Goal: Task Accomplishment & Management: Complete application form

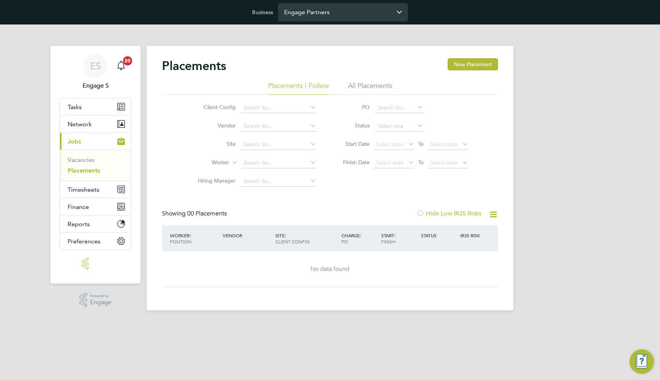
click at [323, 14] on input "Engage Partners" at bounding box center [343, 12] width 130 height 18
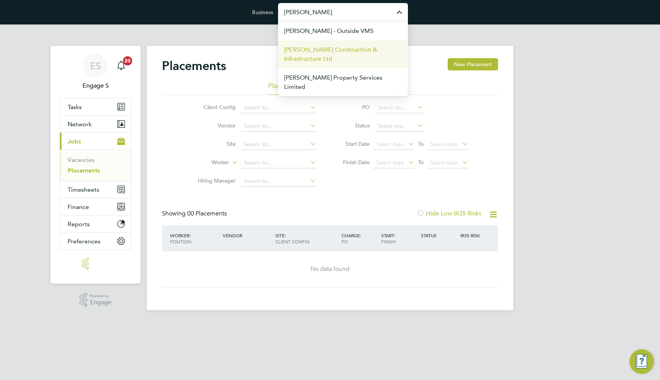
click at [328, 52] on span "[PERSON_NAME] Construction & Infrastructure Ltd" at bounding box center [343, 54] width 118 height 18
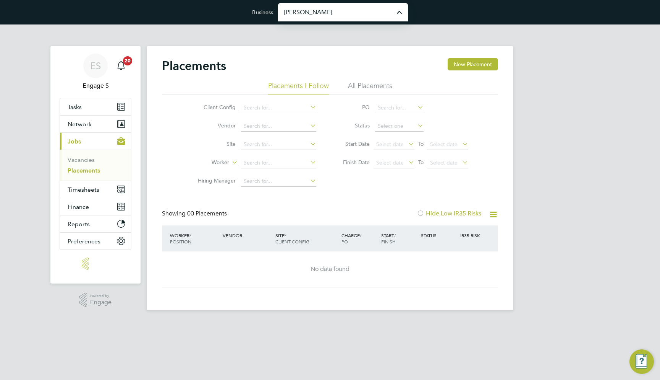
type input "[PERSON_NAME] Construction & Infrastructure Ltd"
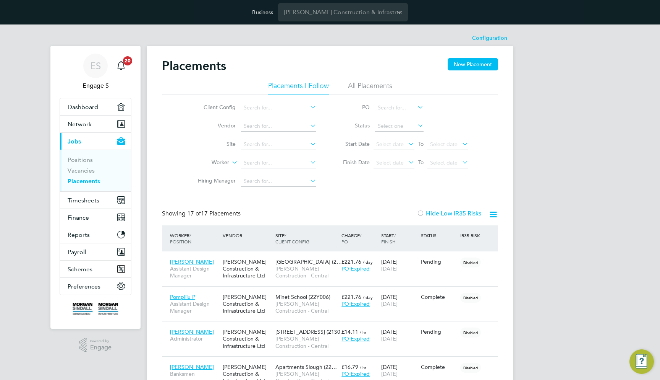
click at [373, 86] on li "All Placements" at bounding box center [370, 88] width 44 height 14
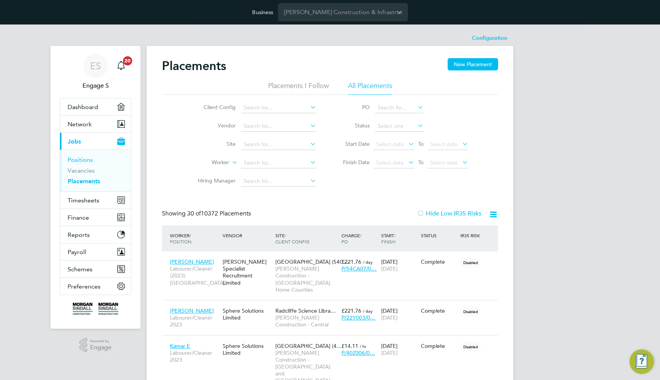
click at [88, 158] on link "Positions" at bounding box center [80, 159] width 25 height 7
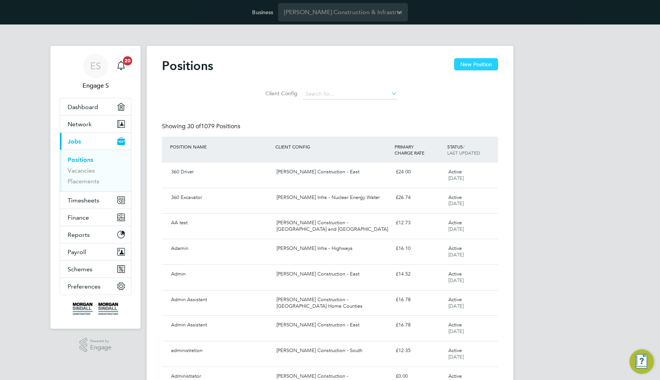
click at [483, 59] on button "New Position" at bounding box center [476, 64] width 44 height 12
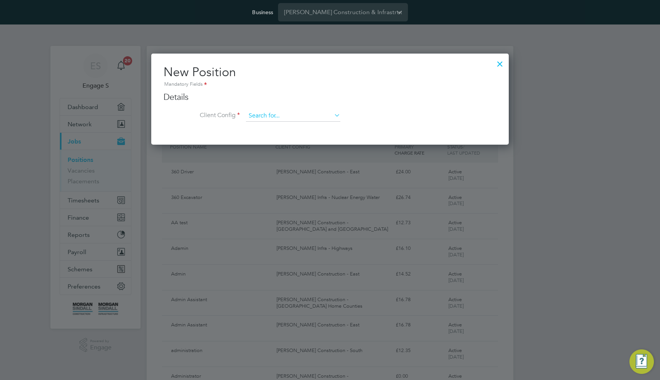
click at [298, 120] on input at bounding box center [293, 115] width 94 height 11
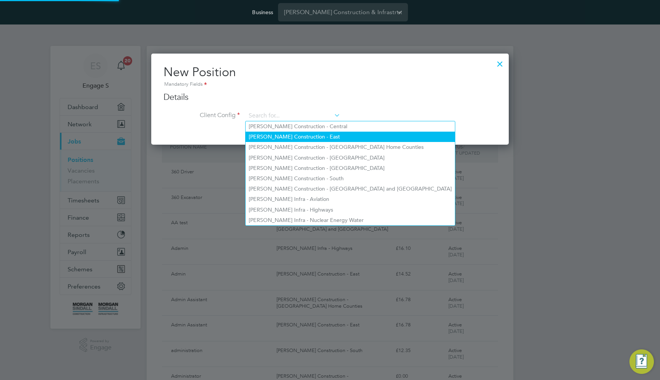
click at [294, 136] on li "Morgan Sindall Construction - East" at bounding box center [350, 136] width 209 height 10
type input "Morgan Sindall Construction - East"
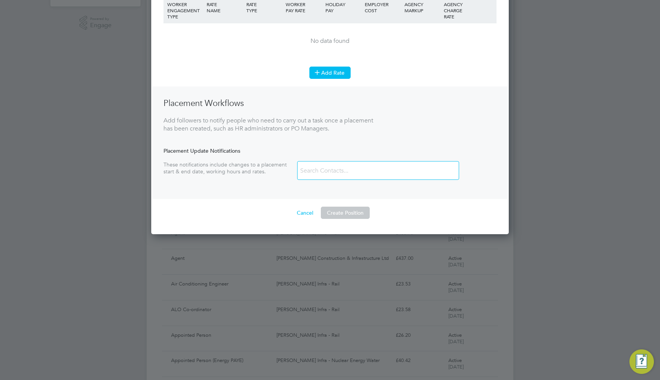
click at [320, 69] on icon at bounding box center [318, 72] width 6 height 6
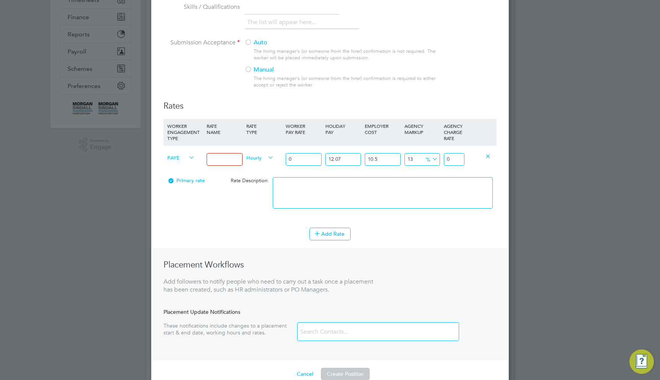
click at [422, 239] on li "Add Rate" at bounding box center [330, 237] width 333 height 20
click at [226, 153] on input at bounding box center [225, 159] width 36 height 13
type input "salkdj"
click at [410, 243] on li "Add Rate" at bounding box center [330, 237] width 333 height 20
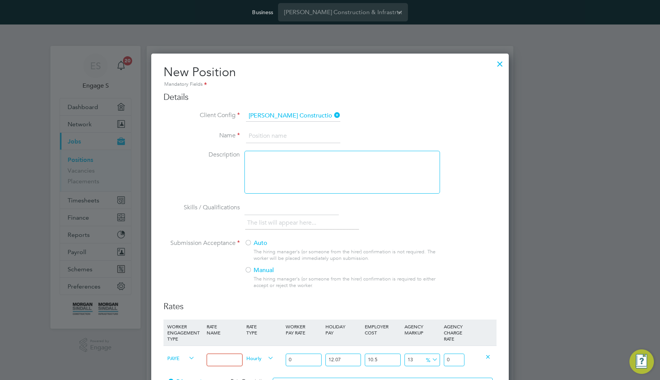
click at [501, 63] on div at bounding box center [500, 62] width 14 height 14
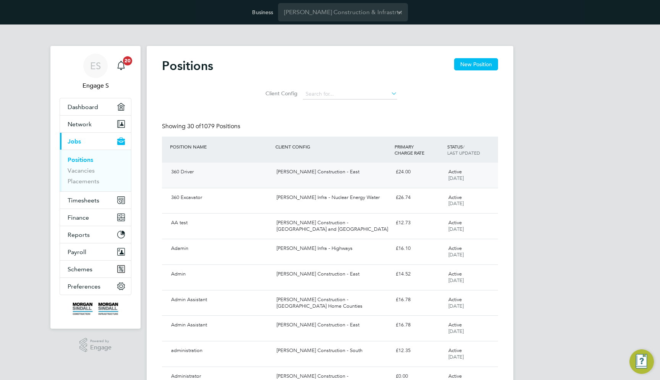
click at [346, 178] on div "360 Driver Morgan Sindall Construction - East £24.00 Active 13 Aug 2025" at bounding box center [330, 174] width 336 height 25
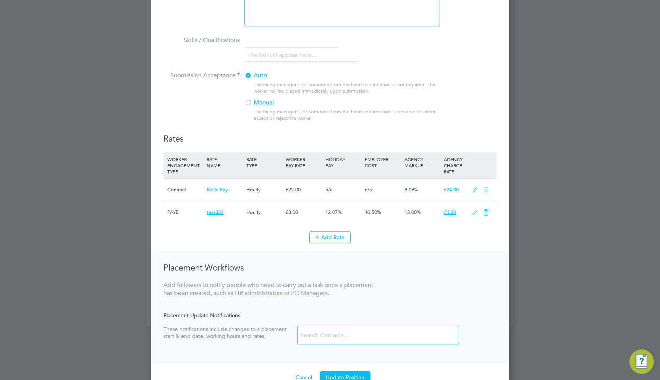
scroll to position [390, 0]
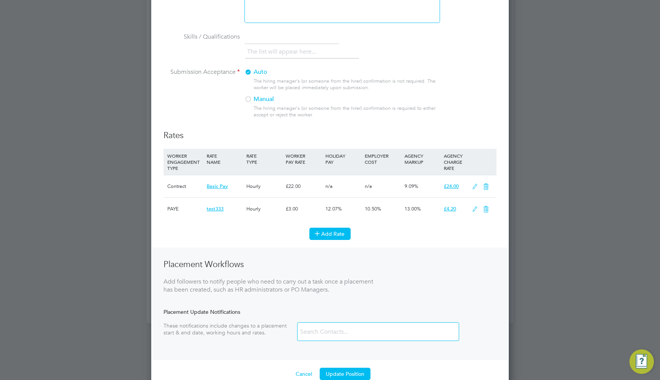
click at [327, 236] on button "Add Rate" at bounding box center [330, 233] width 41 height 12
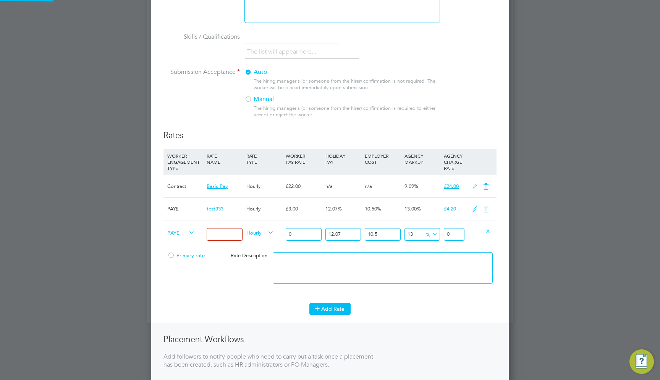
scroll to position [598, 358]
click at [266, 230] on icon at bounding box center [266, 232] width 0 height 11
click at [275, 198] on div "Hourly" at bounding box center [264, 209] width 39 height 22
click at [252, 228] on span "Hourly" at bounding box center [261, 232] width 28 height 8
click at [275, 215] on div "Hourly" at bounding box center [264, 209] width 39 height 22
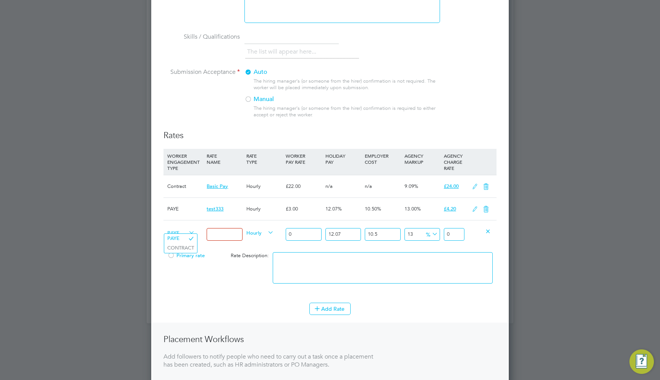
click at [175, 229] on span "PAYE" at bounding box center [181, 232] width 28 height 8
click at [191, 206] on div "PAYE" at bounding box center [185, 209] width 39 height 22
click at [476, 206] on icon at bounding box center [476, 209] width 10 height 6
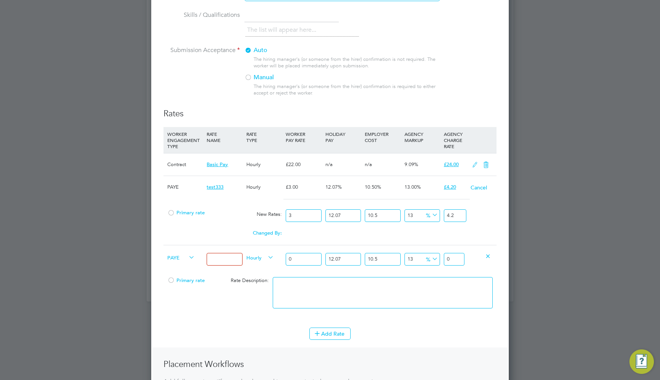
scroll to position [445, 0]
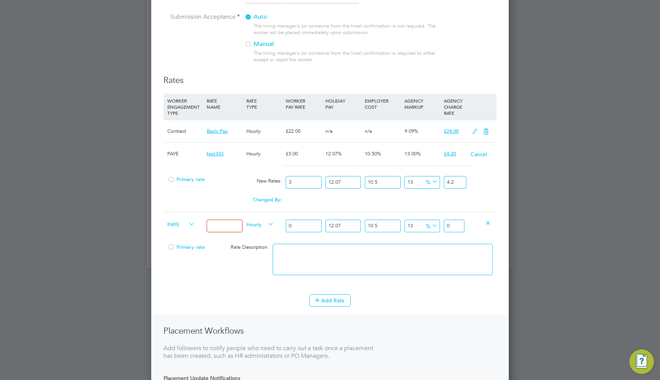
click at [237, 219] on input at bounding box center [225, 225] width 36 height 13
type input "100"
click at [315, 220] on input "0" at bounding box center [304, 225] width 36 height 13
type input "1"
type input "1.399362055"
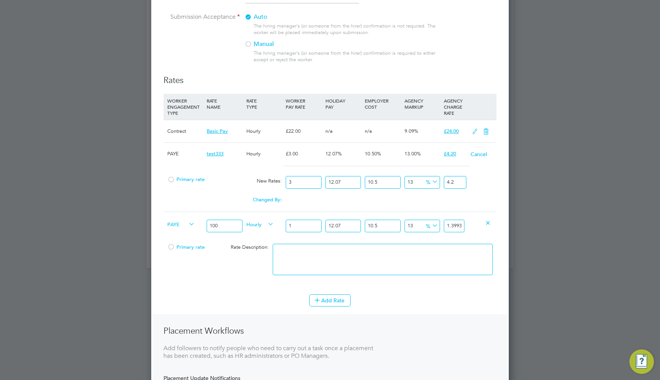
type input "10"
type input "13.99362055"
type input "100"
type input "139.9362055"
type input "5"
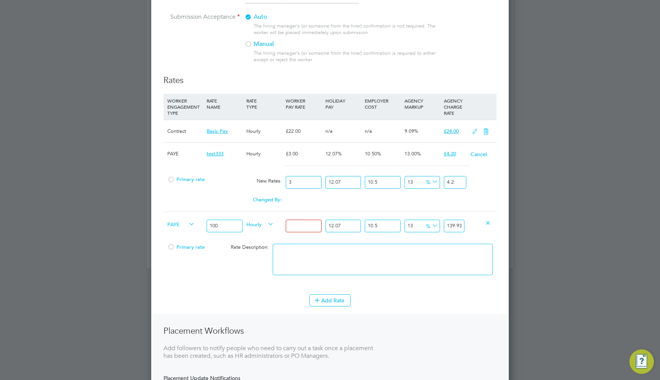
type input "6.996810275"
type input "57"
type input "79.763637135"
type input "578"
type input "808.83126779"
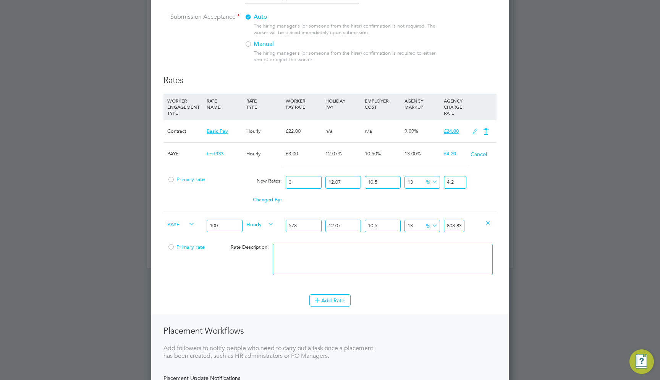
type input "578"
click at [448, 150] on span "£4.20" at bounding box center [450, 153] width 12 height 6
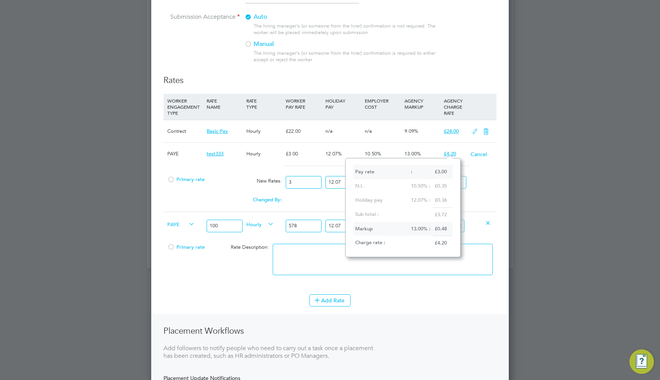
scroll to position [97, 115]
click at [449, 150] on span "£4.20" at bounding box center [450, 153] width 12 height 6
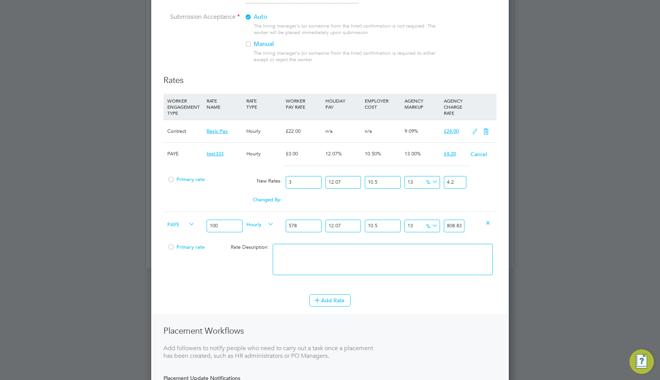
click at [451, 150] on span "£4.20" at bounding box center [450, 153] width 12 height 6
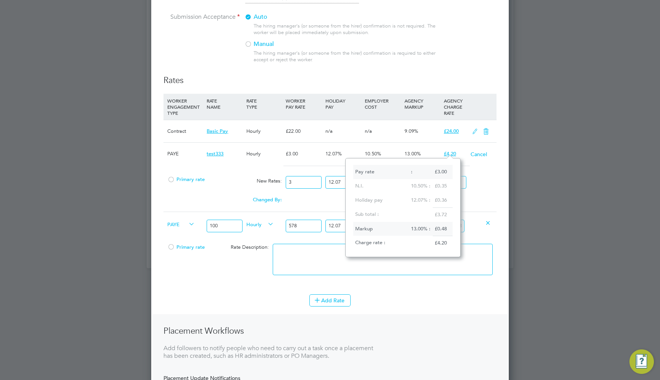
click at [477, 172] on div "Primary rate New Rates: 3 12.07 n/a 10.5 n/a 13 0 % 4.2" at bounding box center [330, 182] width 333 height 20
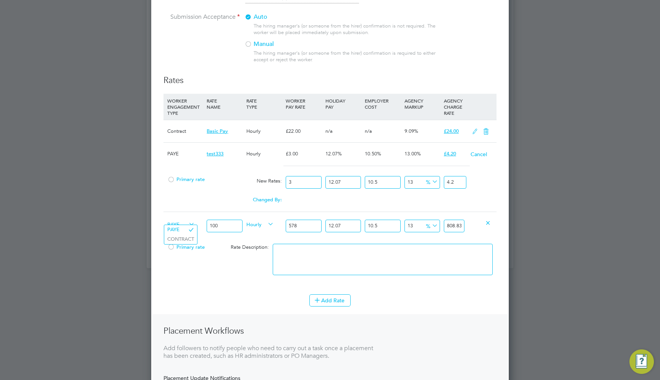
click at [181, 223] on span "PAYE" at bounding box center [181, 223] width 28 height 8
click at [182, 235] on li "CONTRACT" at bounding box center [180, 239] width 33 height 10
type input "653.14"
click at [451, 128] on span "£24.00" at bounding box center [451, 131] width 15 height 6
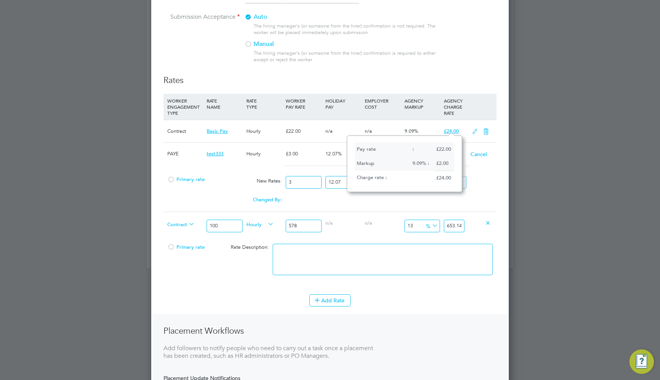
scroll to position [55, 115]
click at [481, 22] on li "Submission Acceptance Auto The hiring manager's (or someone from the hirer) con…" at bounding box center [330, 44] width 333 height 62
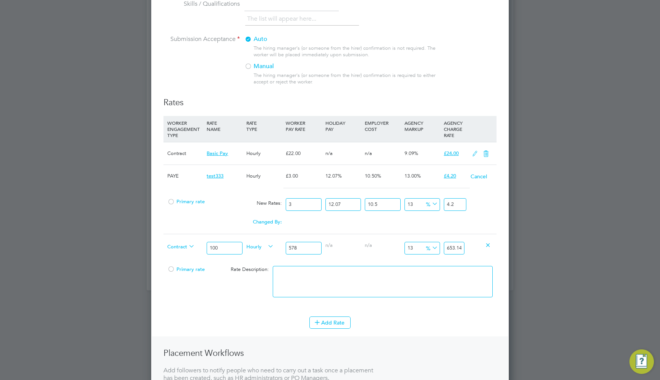
scroll to position [414, 0]
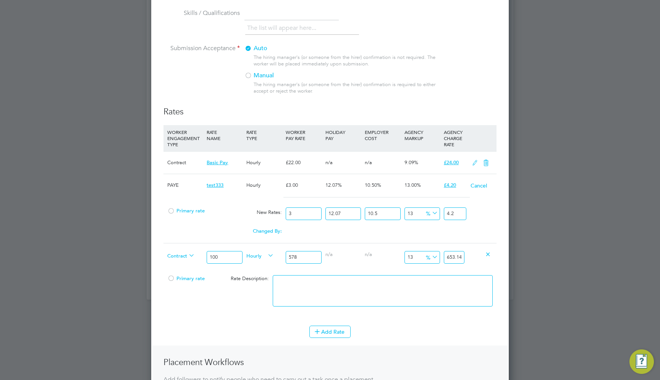
click at [211, 87] on at-approval-mode "Submission Acceptance Auto The hiring manager's (or someone from the hirer) con…" at bounding box center [302, 91] width 276 height 8
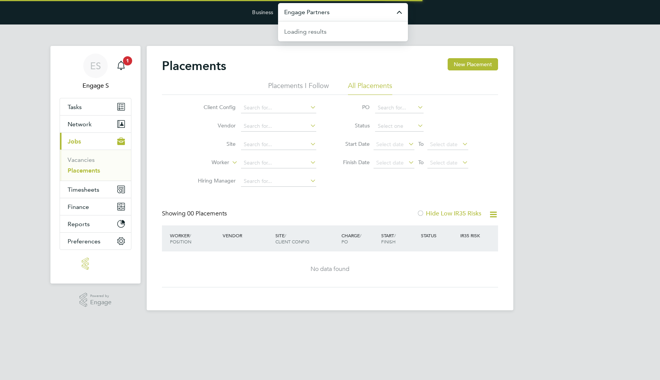
drag, startPoint x: 0, startPoint y: 0, endPoint x: 328, endPoint y: 13, distance: 328.6
click at [328, 13] on input "Engage Partners" at bounding box center [343, 12] width 130 height 18
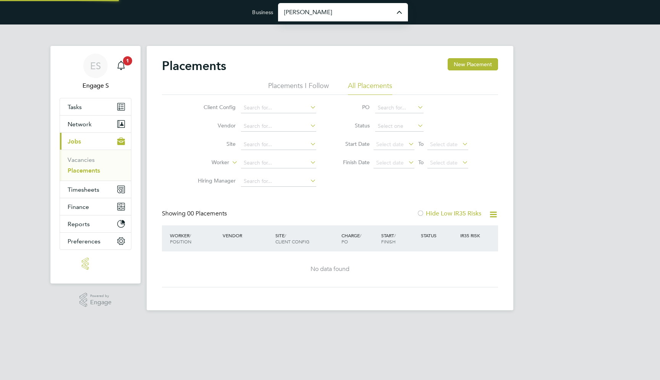
type input "[PERSON_NAME] Construction & Infrastructure Ltd"
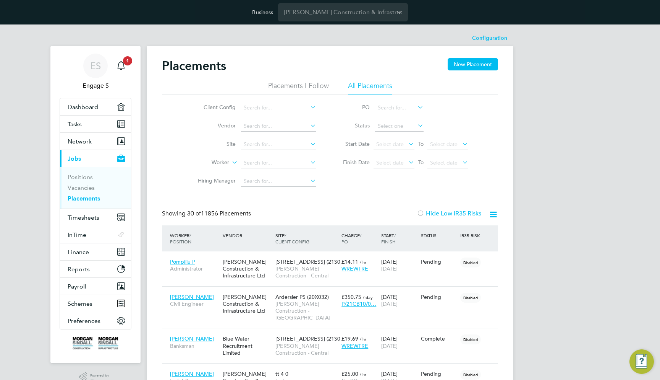
click at [257, 266] on div "[PERSON_NAME] Construction & Infrastructure Ltd" at bounding box center [247, 268] width 53 height 29
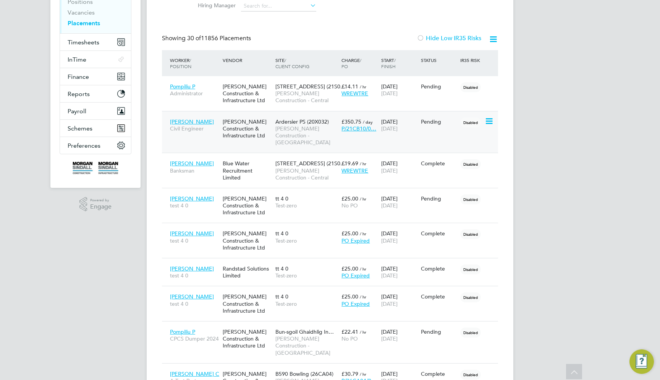
drag, startPoint x: 394, startPoint y: 123, endPoint x: 312, endPoint y: 129, distance: 83.2
click at [312, 129] on span "Morgan Sindall Construction - Scotland" at bounding box center [307, 135] width 62 height 21
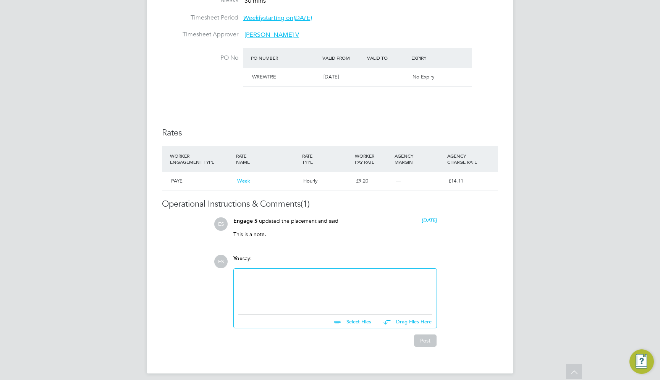
scroll to position [405, 0]
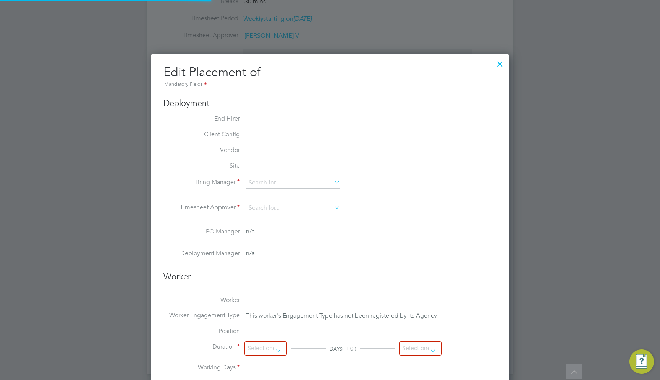
type input "[PERSON_NAME]"
type input "[PERSON_NAME] V"
type input "05 Feb 2025"
type input "31 Jul 2025"
type input "08:00"
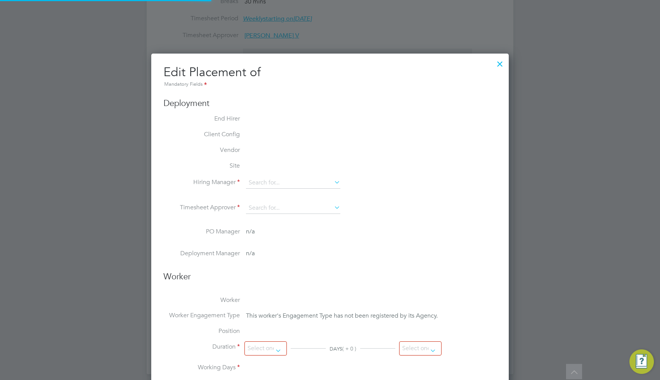
type input "18:00"
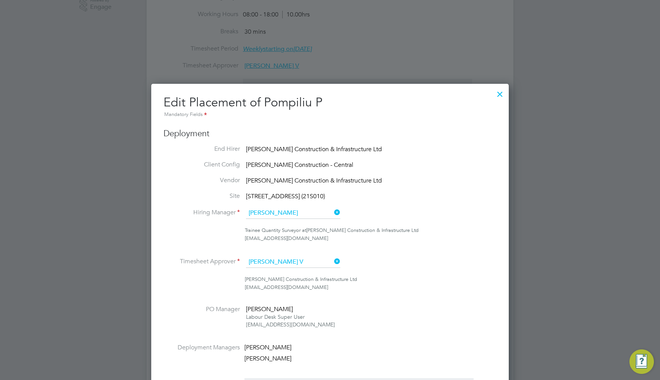
drag, startPoint x: 260, startPoint y: 169, endPoint x: 495, endPoint y: 92, distance: 246.9
click at [495, 92] on div at bounding box center [500, 92] width 14 height 14
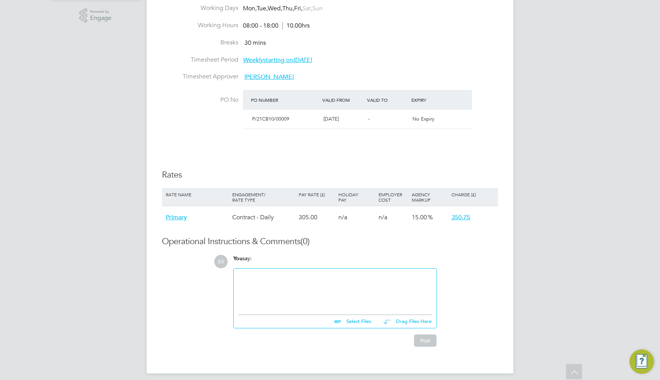
scroll to position [363, 0]
click at [562, 175] on div "ES Engage S Notifications 1 Applications: Dashboard Tasks Network Team Members …" at bounding box center [330, 23] width 660 height 724
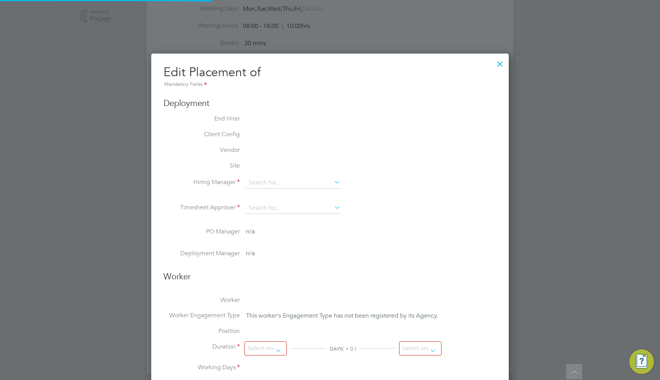
type input "[PERSON_NAME]"
type input "[DATE]"
type input "08:00"
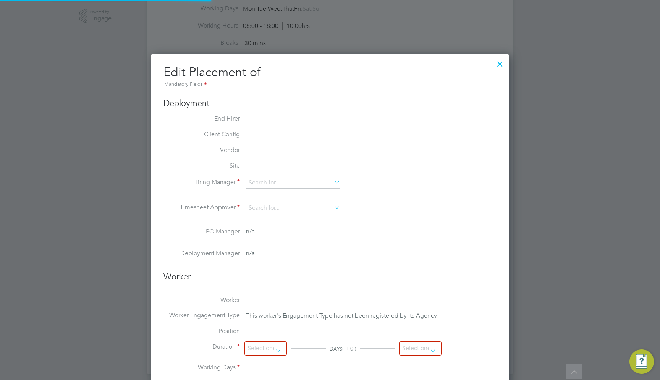
type input "18:00"
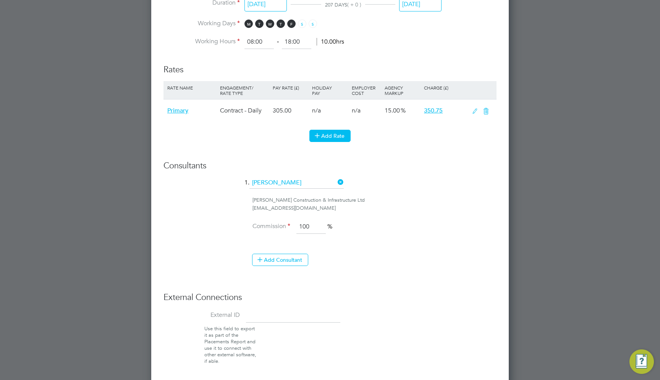
click at [337, 130] on button "Add Rate" at bounding box center [330, 136] width 41 height 12
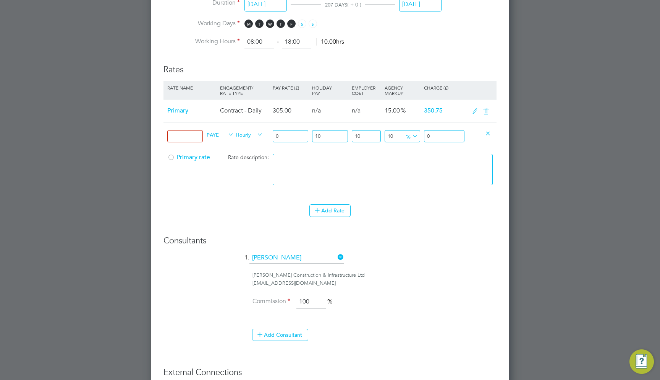
click at [474, 108] on icon at bounding box center [476, 111] width 10 height 6
